Goal: Register for event/course

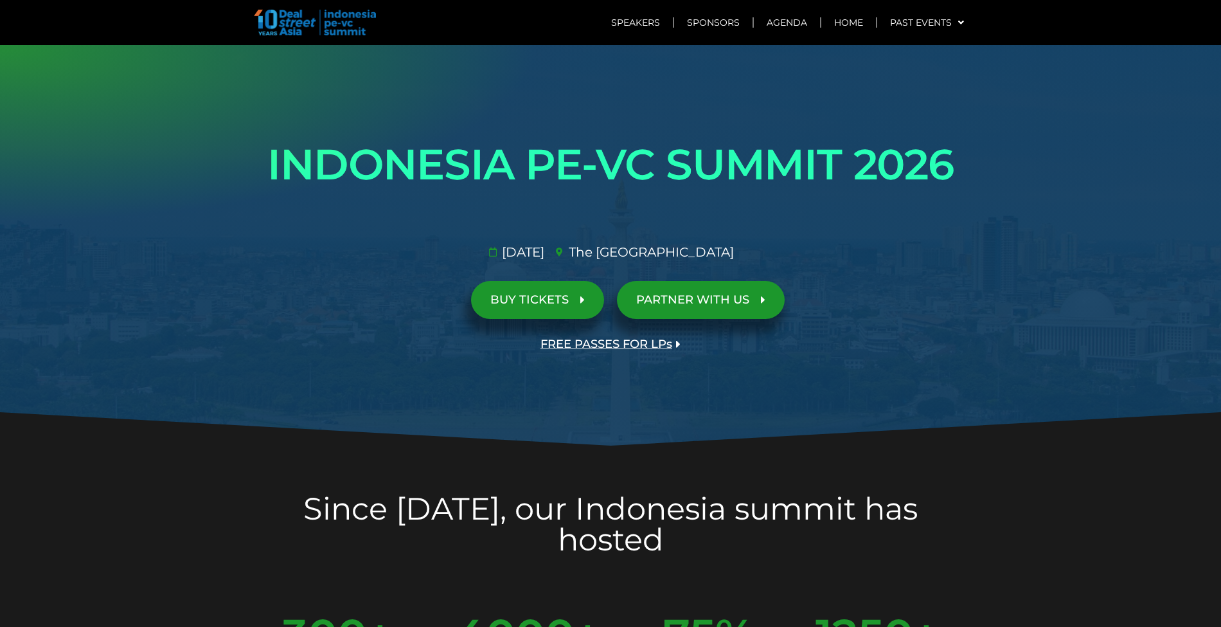
click at [580, 303] on icon at bounding box center [582, 300] width 4 height 12
click at [568, 301] on span "BUY TICKETS" at bounding box center [529, 300] width 78 height 12
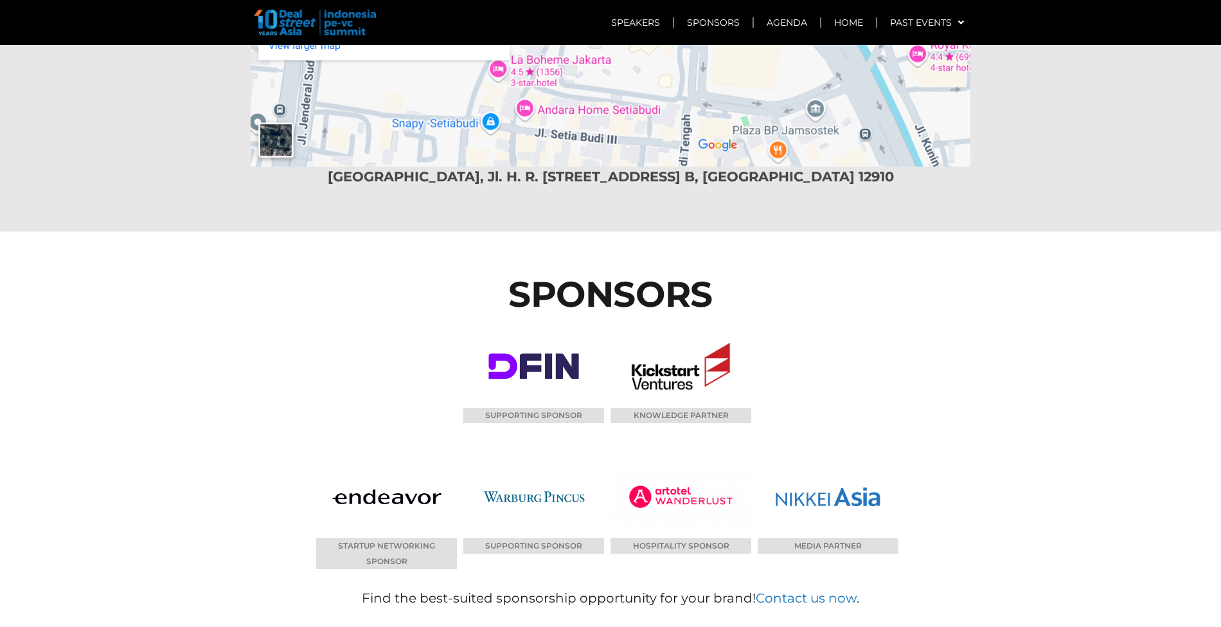
scroll to position [7741, 0]
click at [724, 23] on link "Sponsors" at bounding box center [713, 23] width 78 height 30
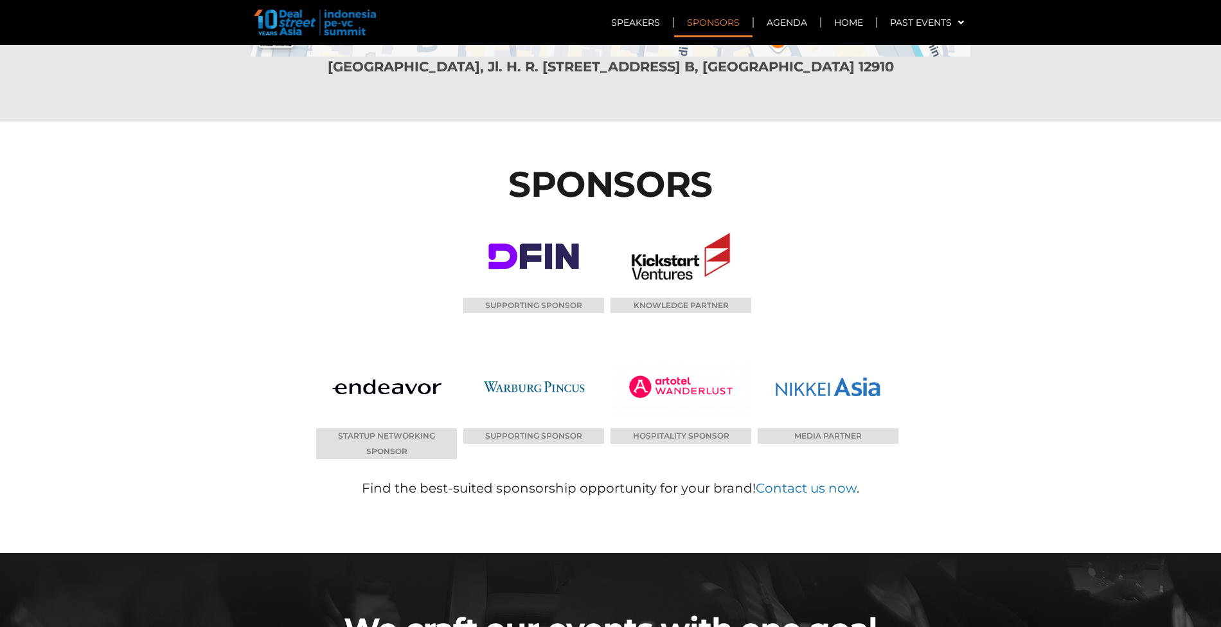
scroll to position [7853, 0]
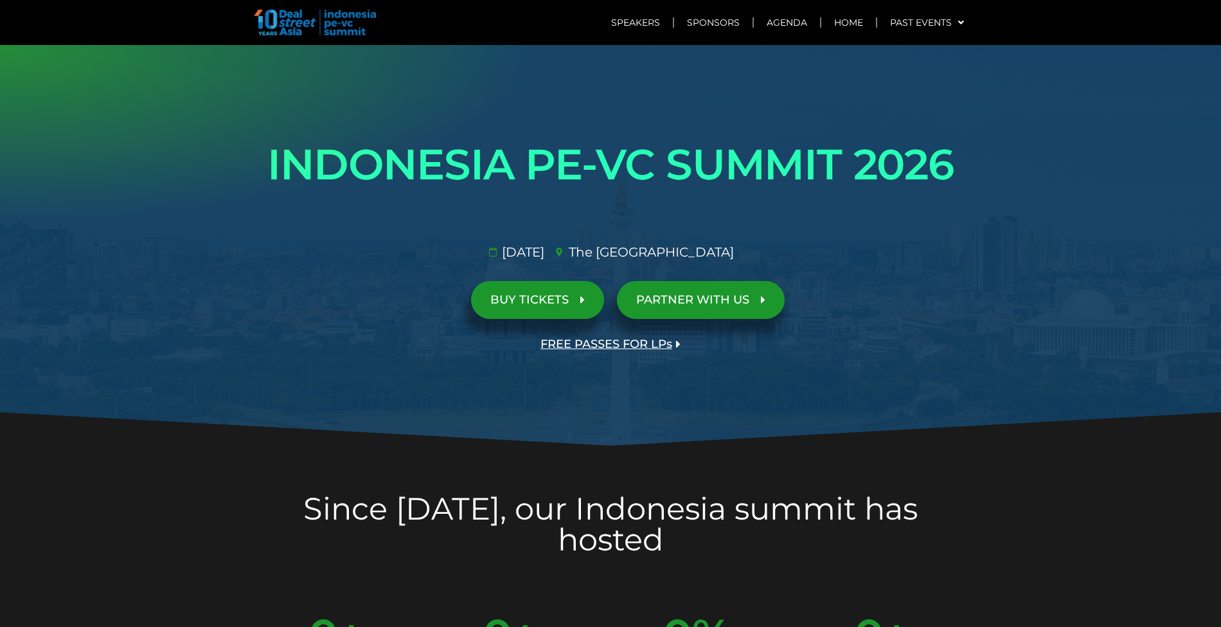
scroll to position [6650, 0]
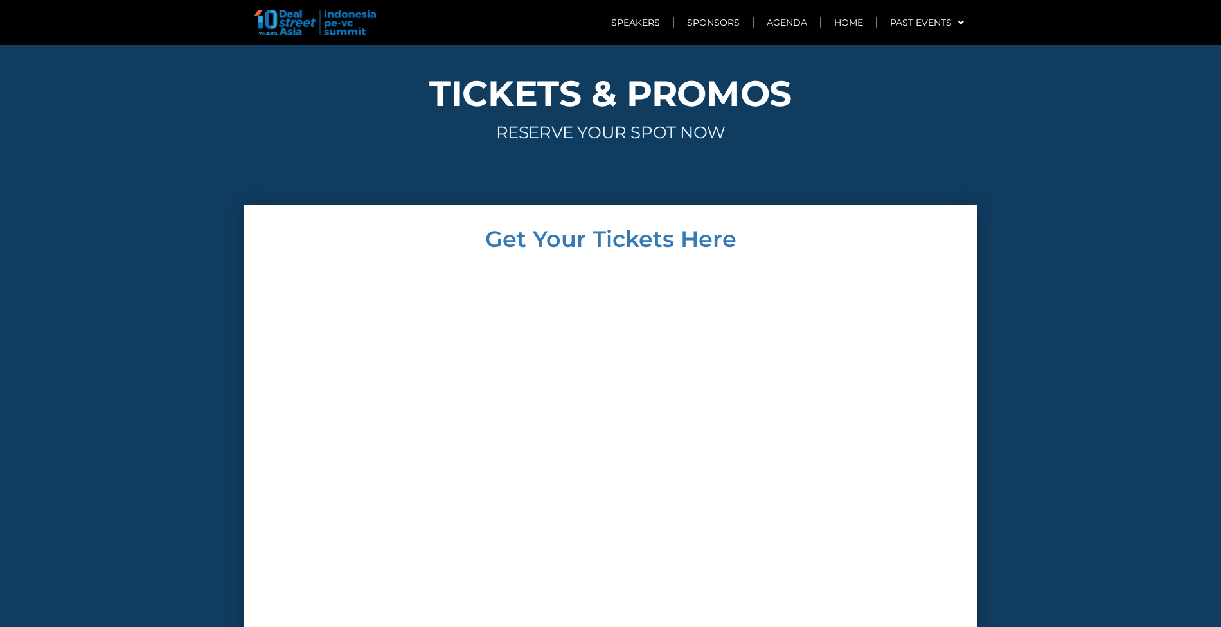
scroll to position [2956, 0]
